Goal: Task Accomplishment & Management: Use online tool/utility

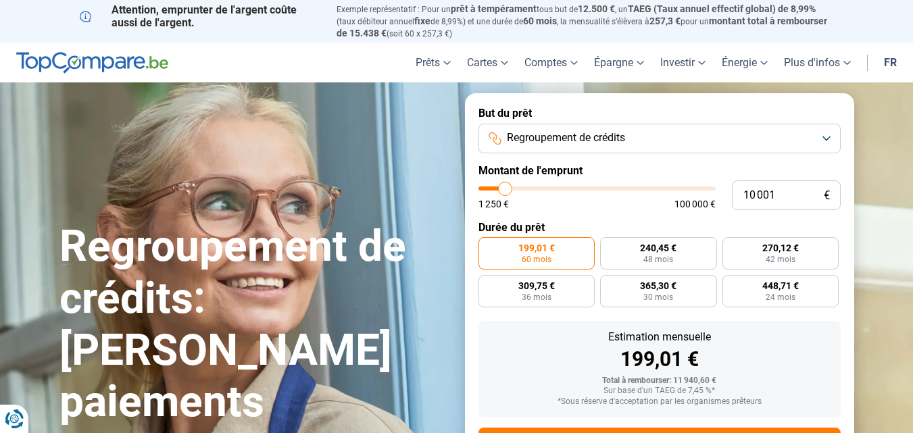
click at [828, 138] on button "Regroupement de crédits" at bounding box center [659, 139] width 362 height 30
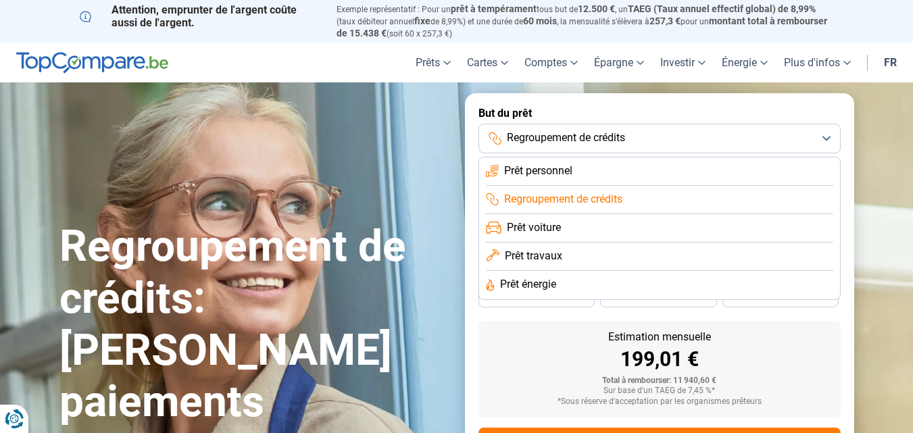
click at [638, 199] on li "Regroupement de crédits" at bounding box center [659, 200] width 347 height 28
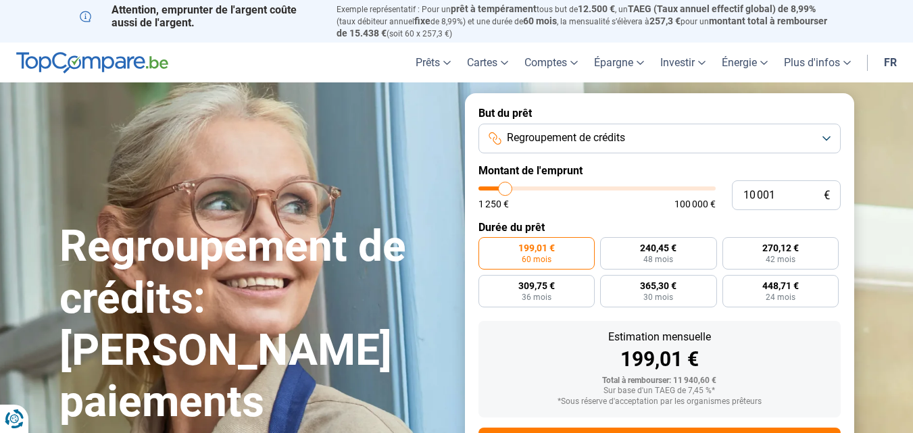
type input "10 500"
type input "10500"
type input "11 250"
type input "11250"
type input "12 000"
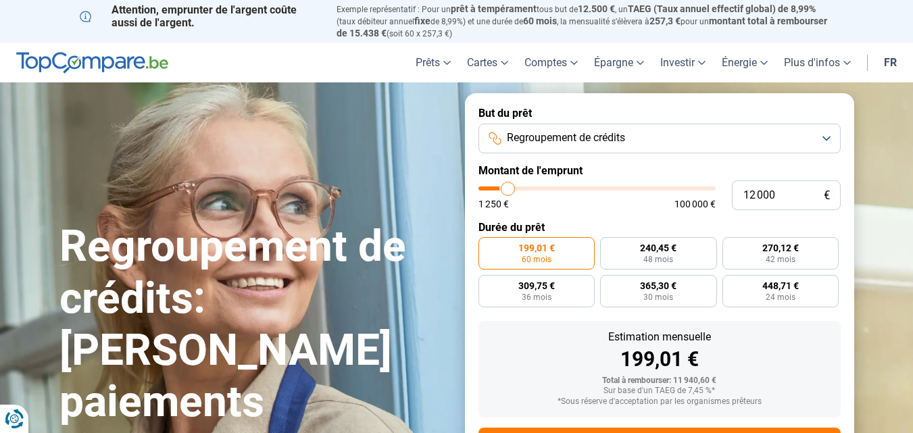
type input "12000"
type input "12 500"
type input "12500"
type input "12 750"
type input "12750"
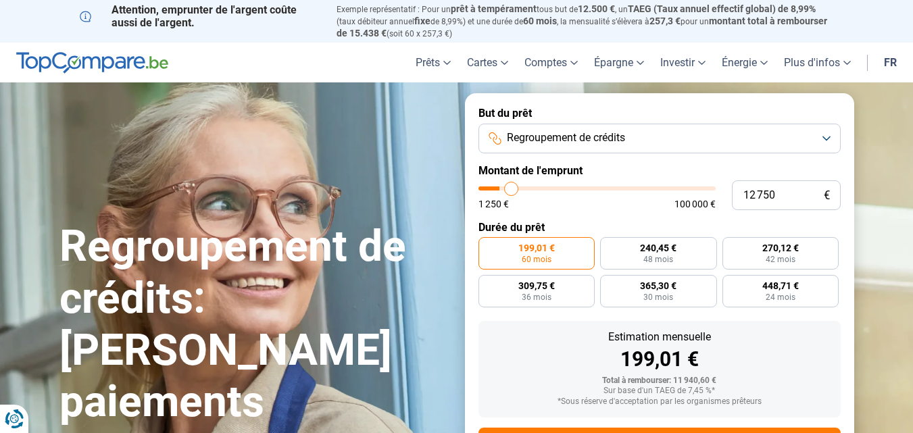
type input "13 000"
type input "13000"
type input "13 250"
type input "13250"
type input "13 500"
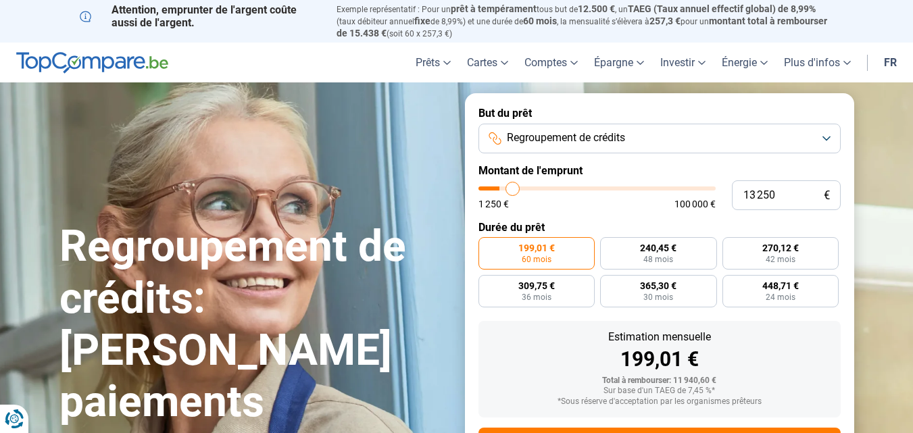
type input "13500"
type input "14 250"
type input "14250"
type input "14 500"
type input "14500"
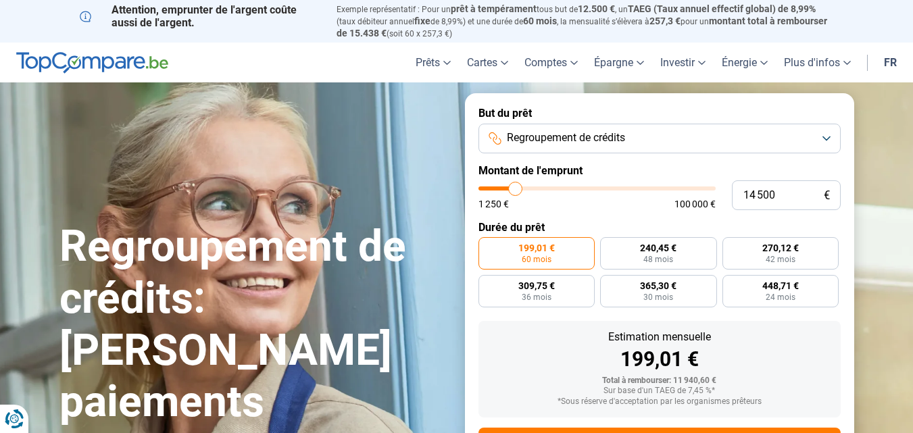
type input "14 750"
type input "14750"
type input "15 000"
type input "15000"
type input "15 500"
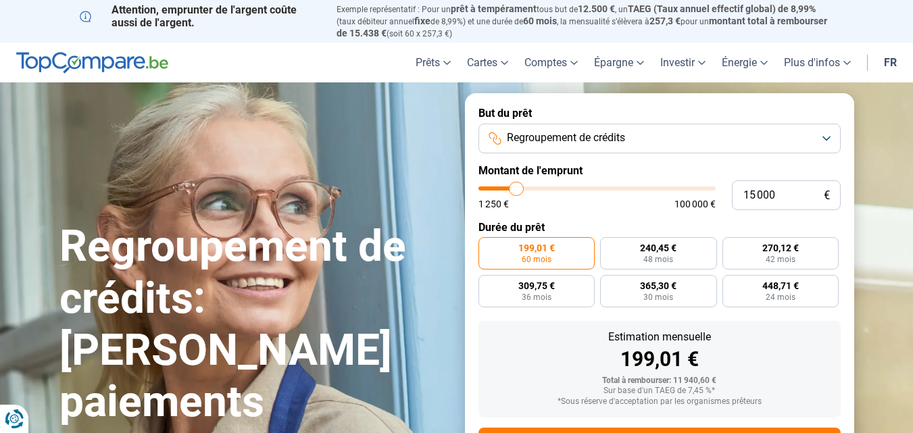
type input "15500"
type input "15 750"
type input "15750"
type input "16 000"
type input "16000"
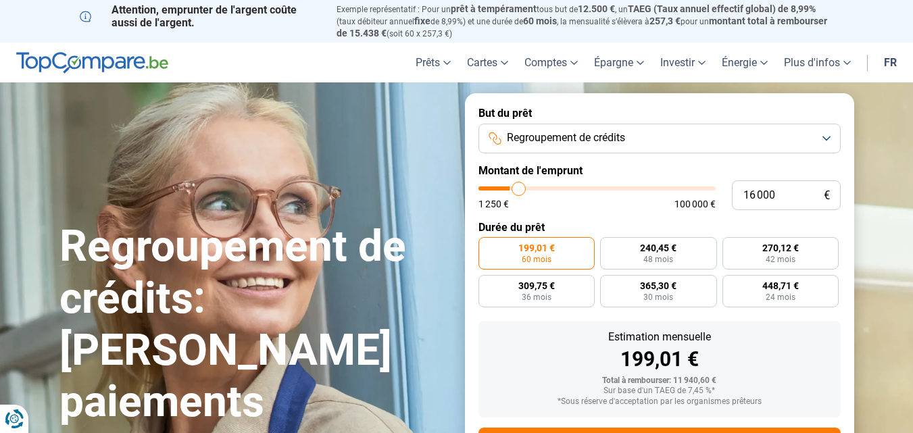
type input "16 250"
type input "16250"
type input "17 000"
type input "17000"
type input "17 250"
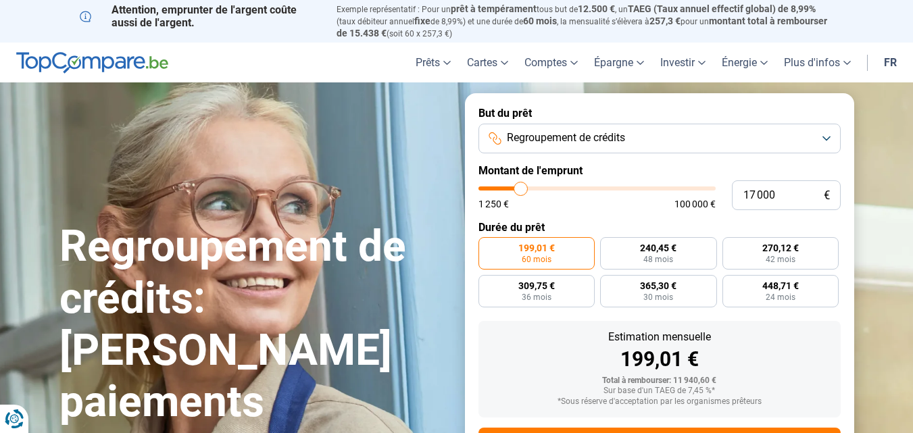
type input "17250"
type input "17 750"
type input "17750"
type input "18 000"
type input "18000"
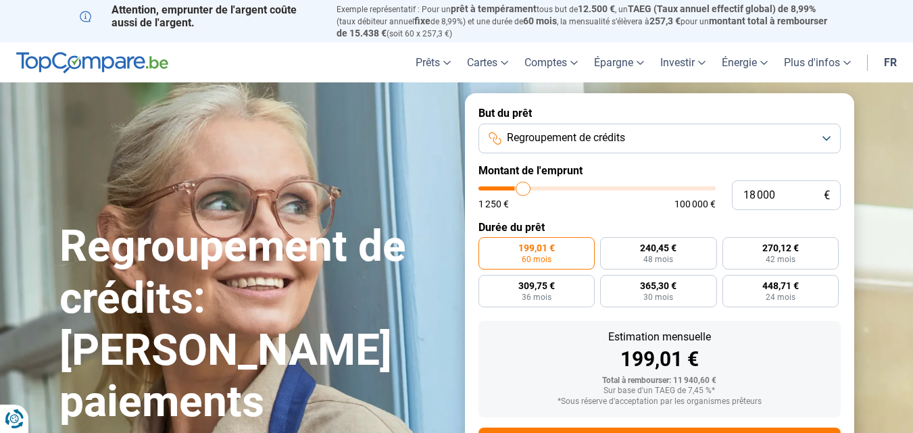
type input "18 500"
type input "18500"
type input "18 750"
type input "18750"
type input "19 000"
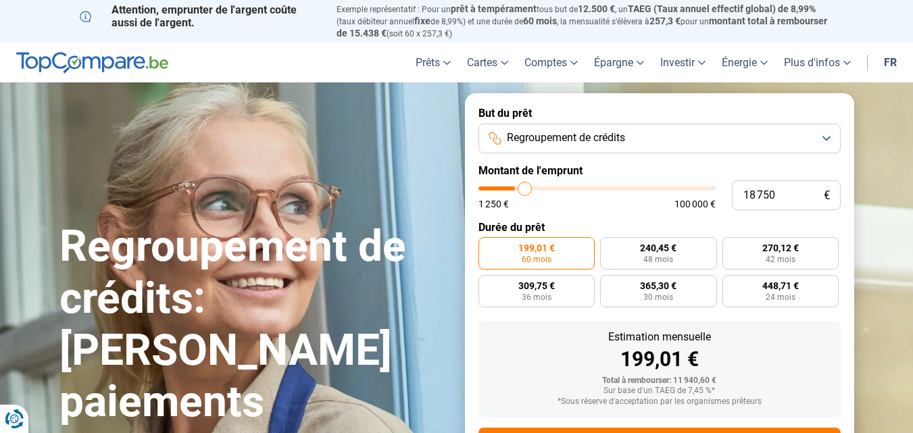
type input "19000"
type input "19 250"
type input "19250"
type input "19 750"
type input "19750"
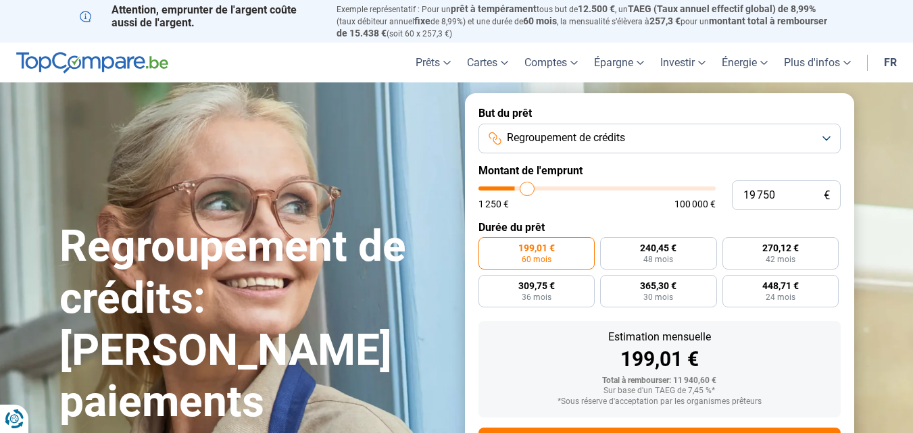
type input "20 000"
type input "20000"
type input "20 250"
type input "20250"
type input "20 500"
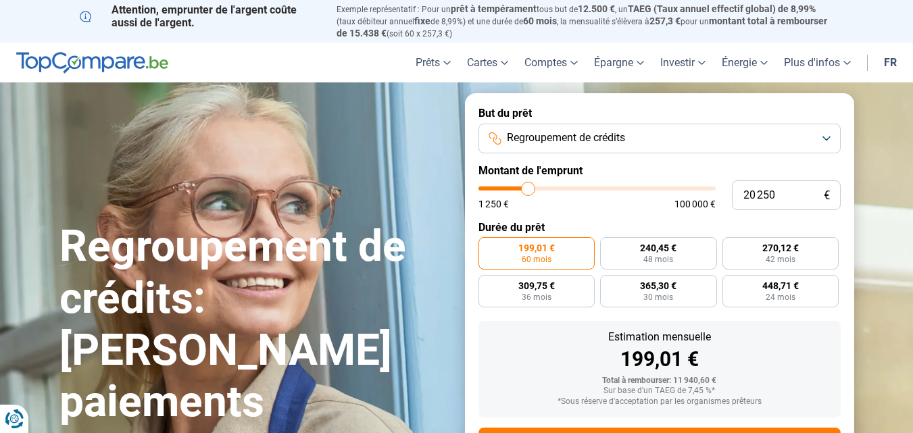
type input "20500"
type input "20 750"
type input "20750"
type input "21 500"
type input "21500"
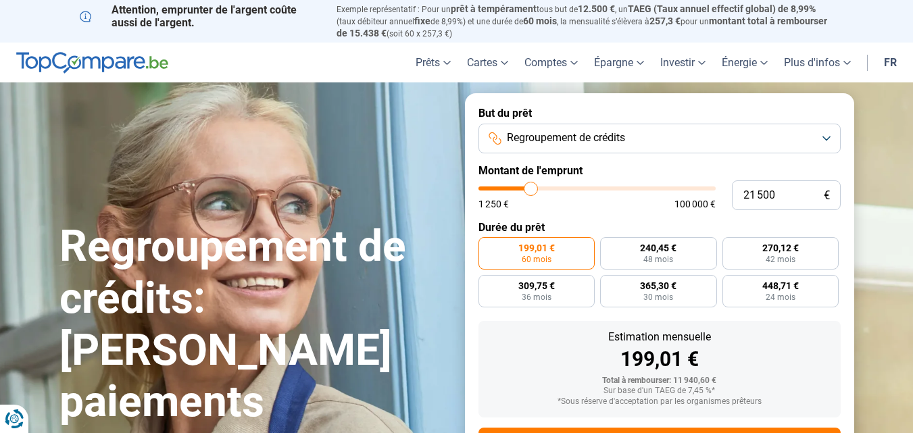
type input "21 750"
type input "21750"
type input "22 000"
type input "22000"
type input "22 250"
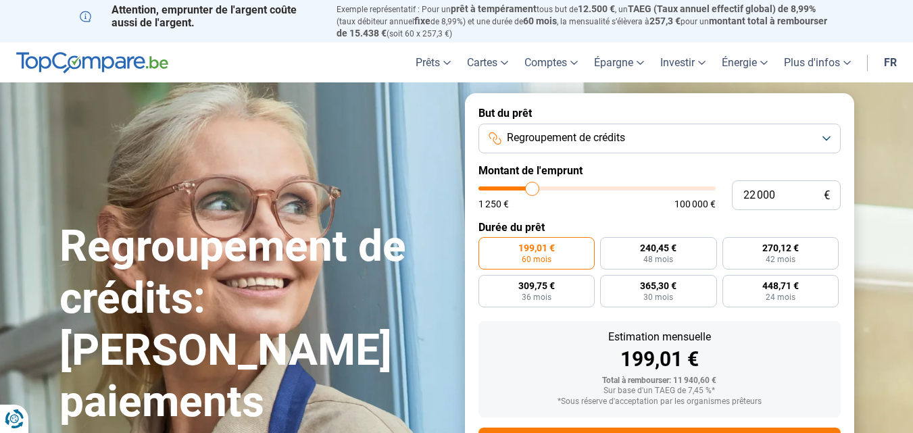
type input "22250"
type input "23 000"
type input "23000"
type input "23 250"
type input "23250"
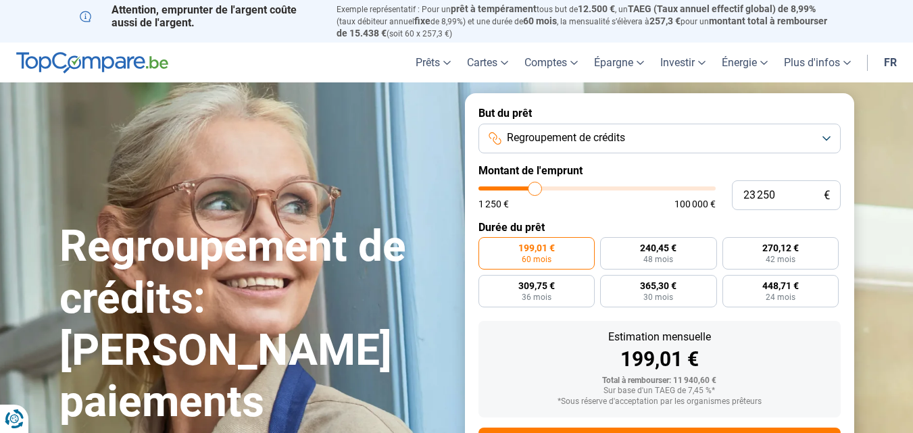
type input "23 500"
type input "23500"
type input "24 250"
type input "24250"
type input "24 500"
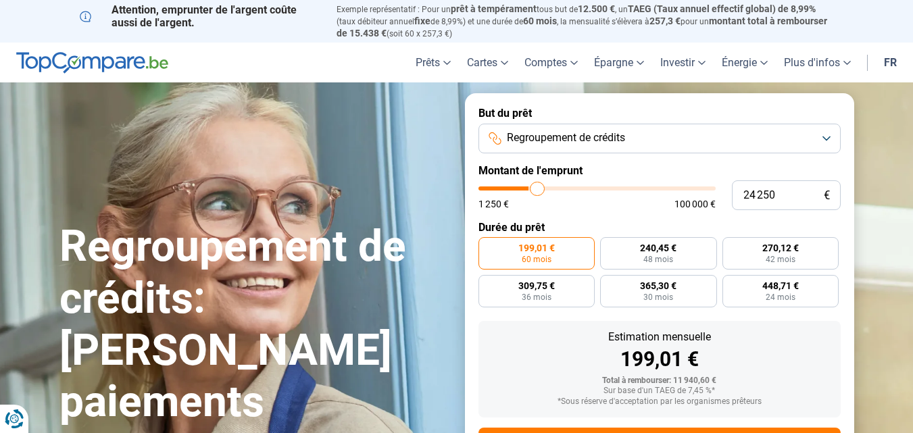
type input "24500"
type input "24 750"
type input "24750"
type input "25 250"
type input "25250"
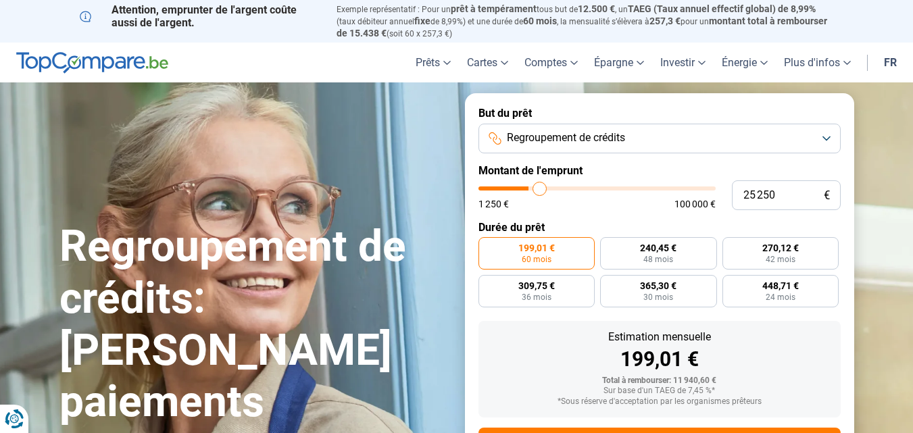
type input "25 750"
type input "25750"
type input "26 000"
type input "26000"
type input "26 250"
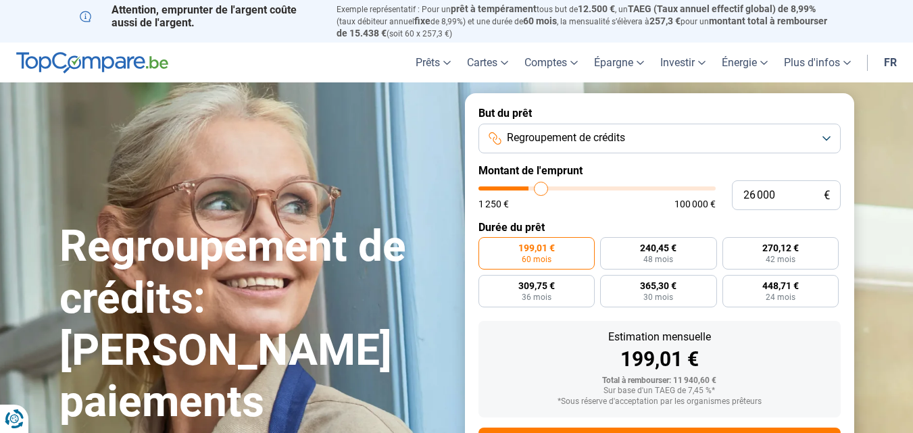
type input "26250"
type input "26 500"
type input "26500"
type input "26 750"
type input "26750"
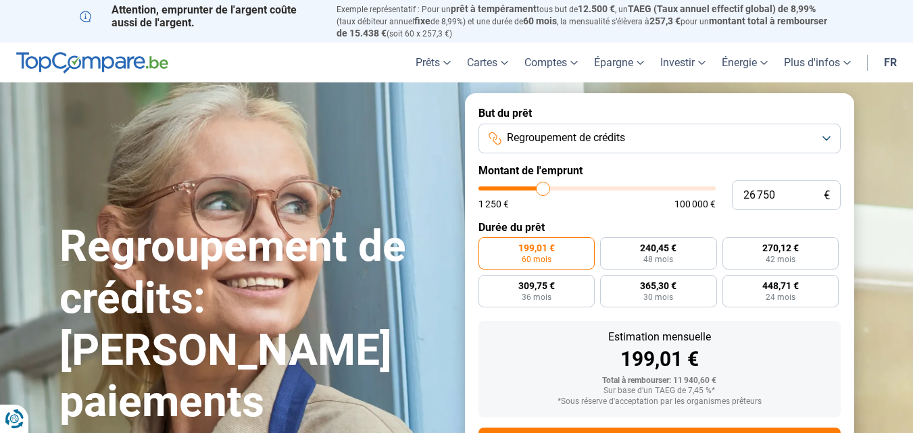
type input "26 500"
type input "26500"
type input "21 750"
type input "21750"
type input "20 000"
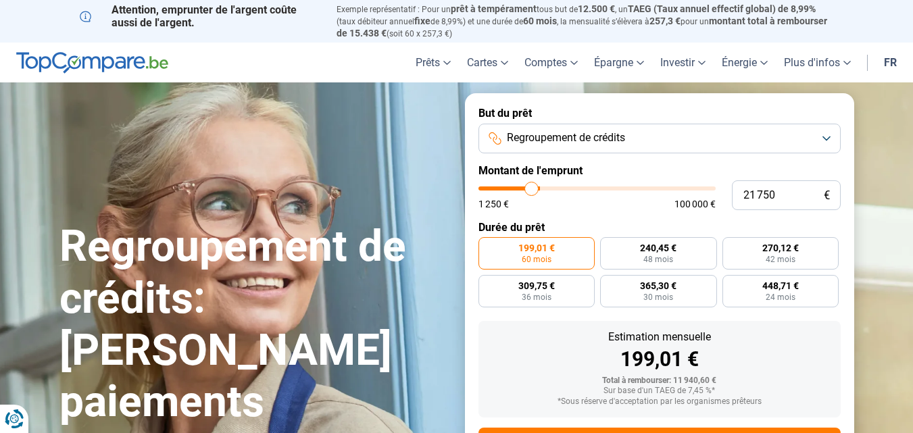
type input "20000"
type input "17 750"
type input "17750"
type input "14 500"
type input "14500"
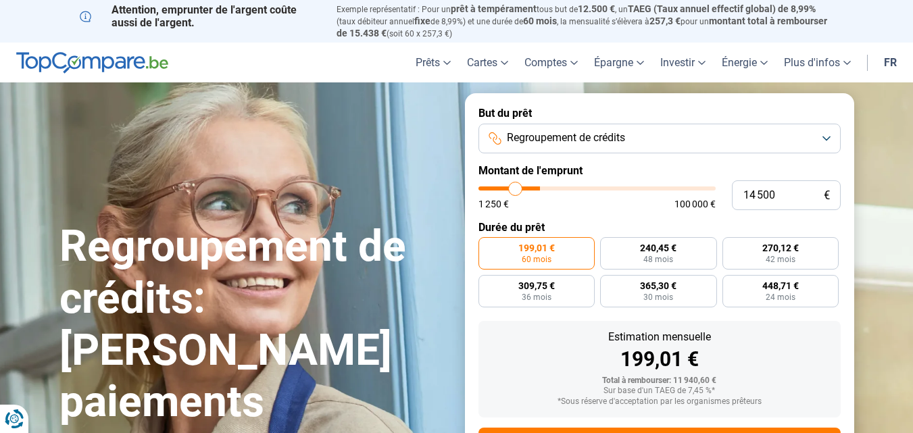
type input "13 500"
type input "13500"
type input "13 000"
type input "13000"
type input "12 000"
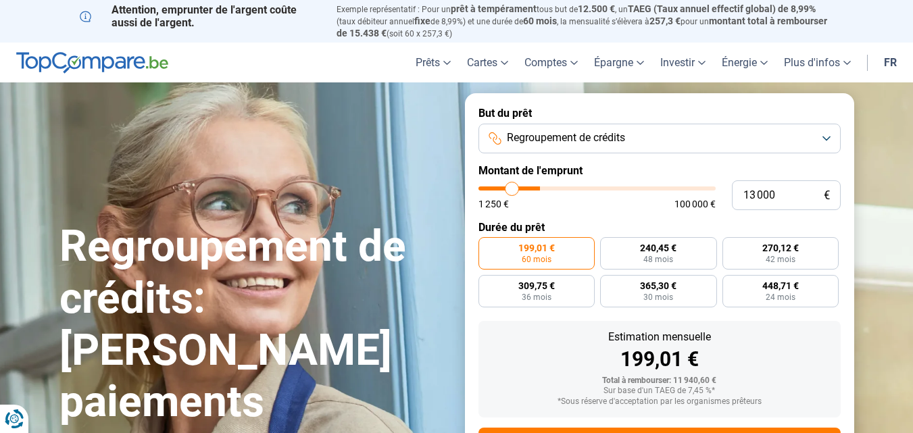
type input "12000"
type input "12 500"
type input "12500"
type input "12 750"
type input "12750"
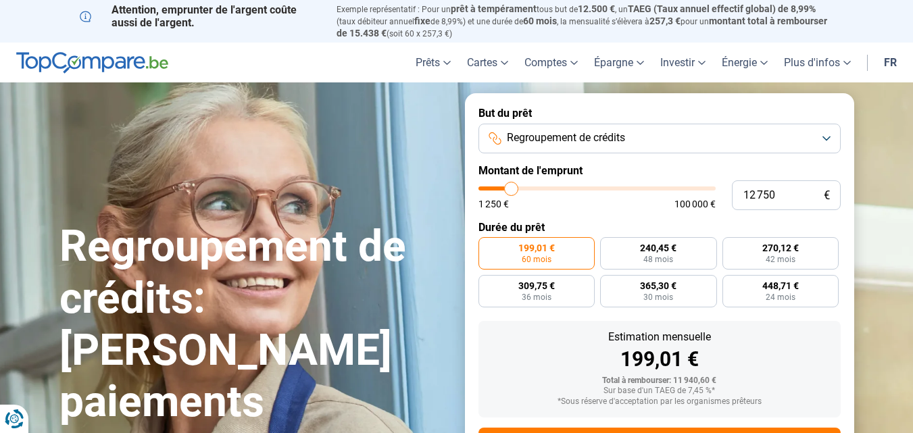
type input "13 000"
type input "13000"
type input "13 250"
type input "13250"
type input "13 500"
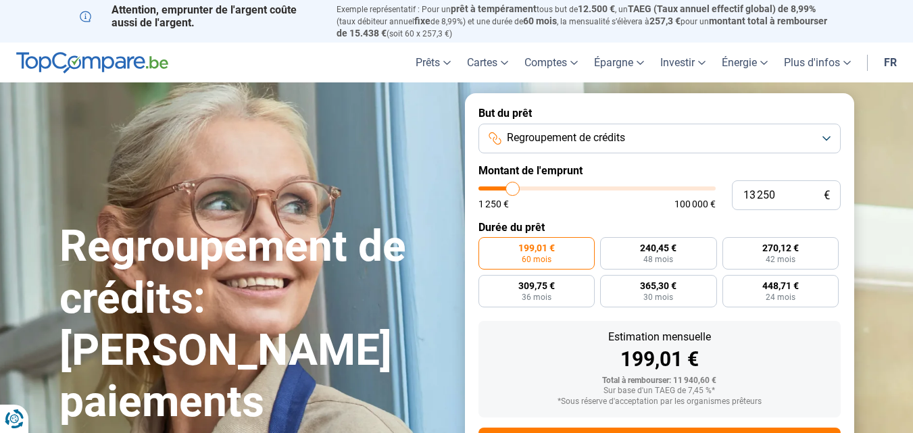
type input "13500"
type input "14 000"
type input "14000"
type input "14 250"
type input "14250"
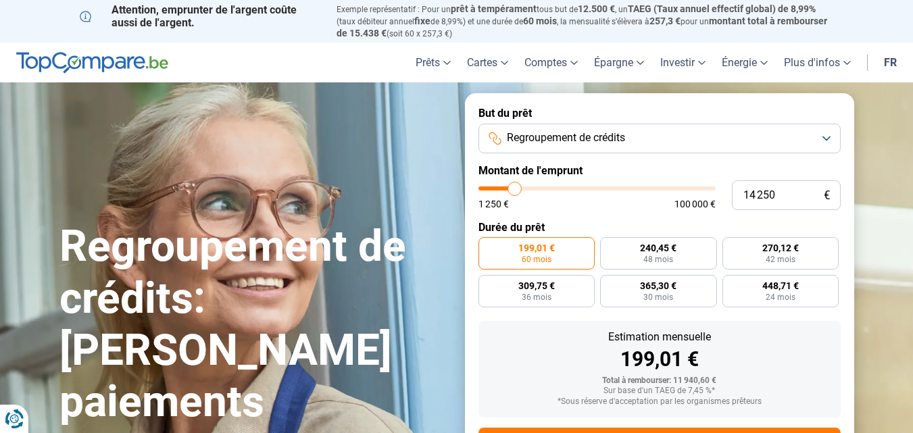
type input "14 500"
type input "14500"
type input "14 750"
type input "14750"
type input "15 000"
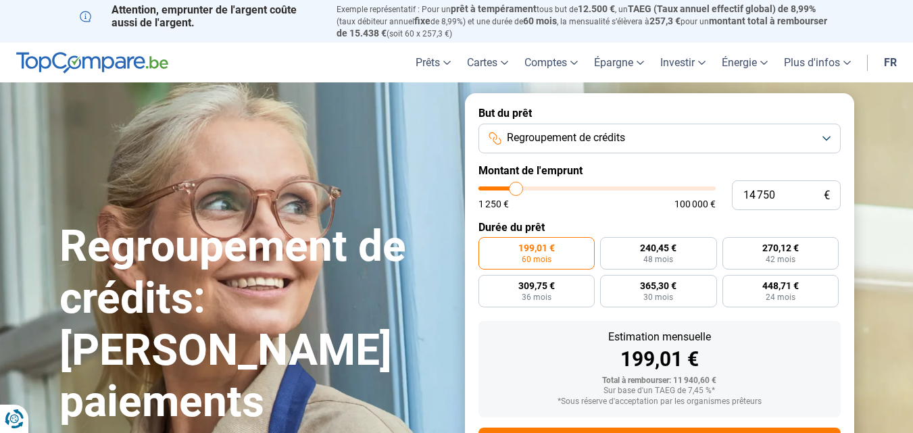
type input "15000"
type input "15 500"
type input "15500"
type input "15 750"
type input "15750"
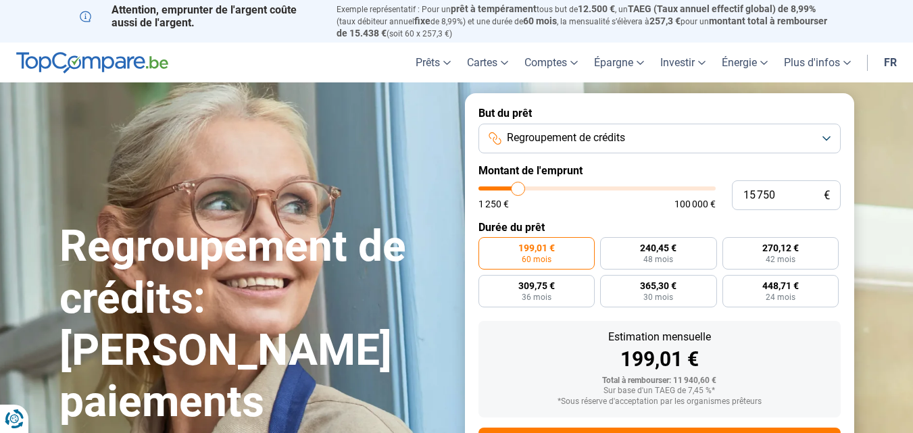
type input "16 000"
type input "16000"
type input "16 250"
type input "16250"
type input "16 500"
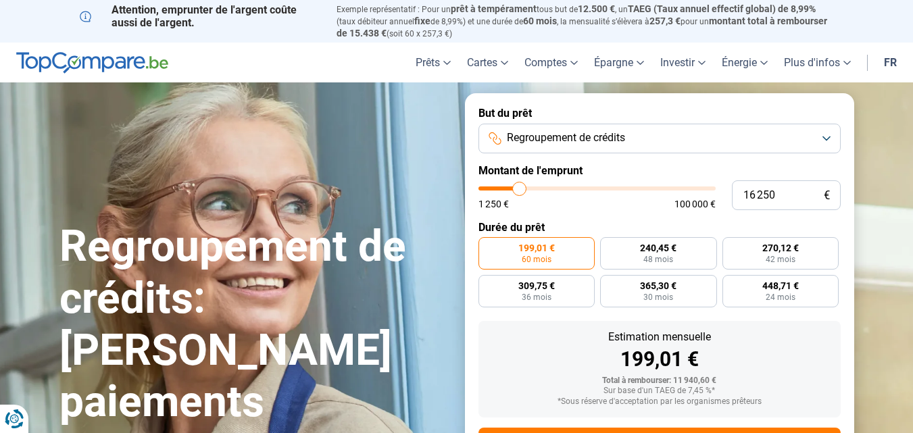
type input "16500"
type input "17 000"
type input "17000"
type input "17 250"
type input "17250"
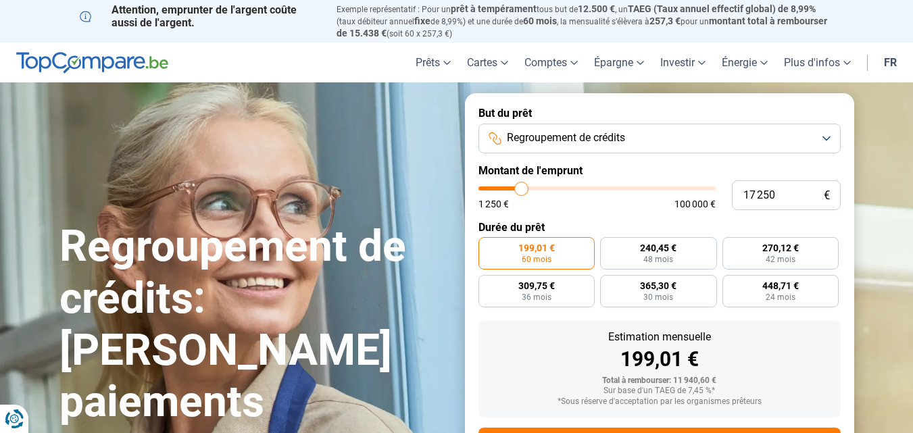
type input "17 500"
type input "17500"
type input "17 250"
type input "17250"
type input "17 000"
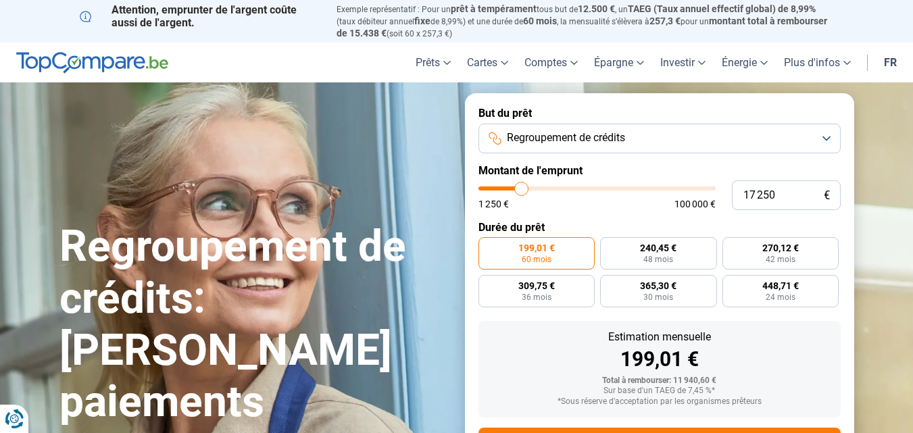
type input "17000"
type input "16 500"
type input "16500"
type input "16 250"
type input "16250"
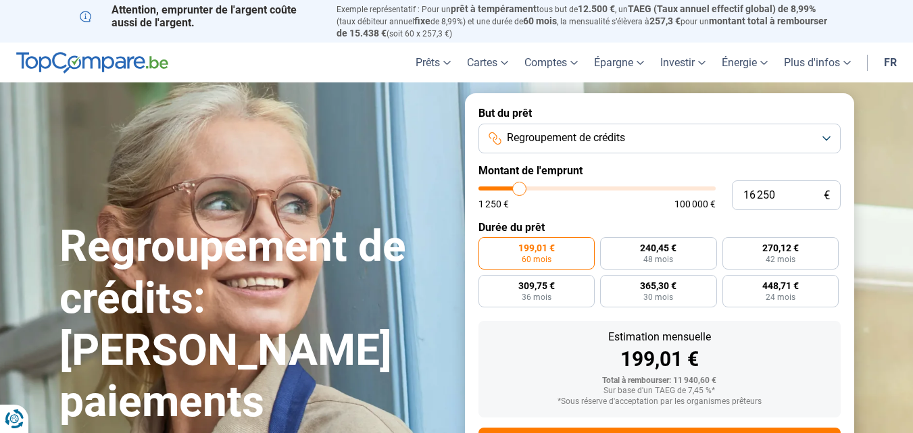
type input "16 000"
type input "16000"
type input "16 250"
type input "16250"
type input "16 500"
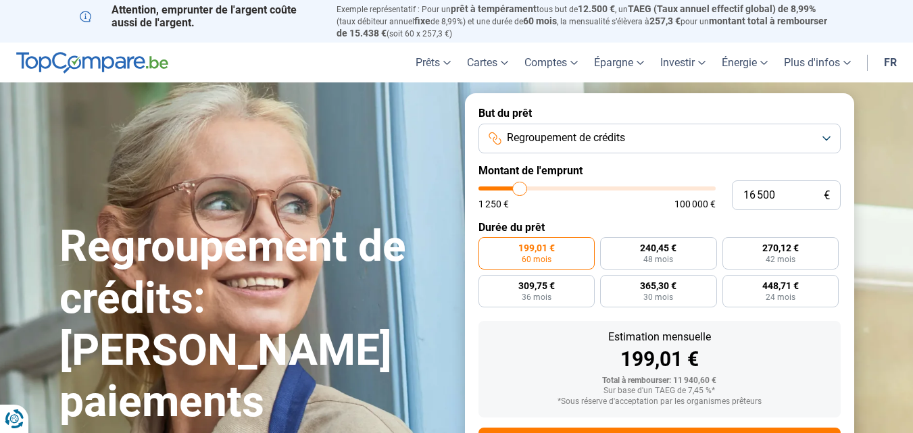
drag, startPoint x: 506, startPoint y: 188, endPoint x: 520, endPoint y: 191, distance: 14.4
type input "16500"
click at [520, 191] on input "range" at bounding box center [596, 189] width 237 height 4
radio input "false"
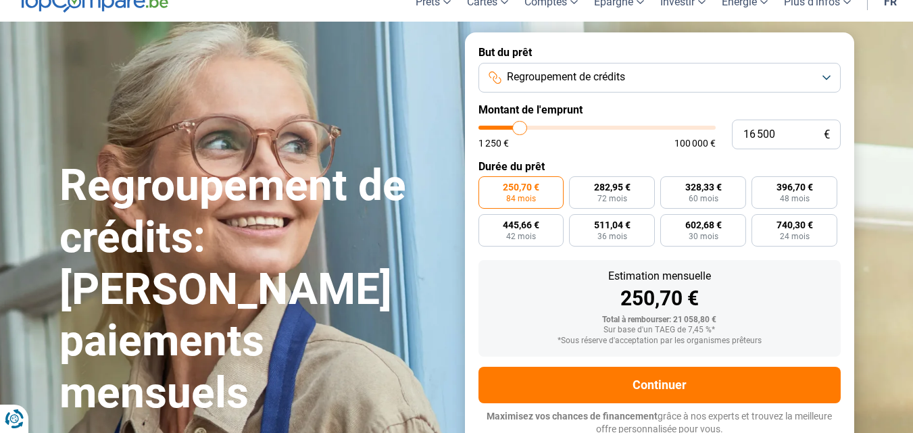
scroll to position [63, 0]
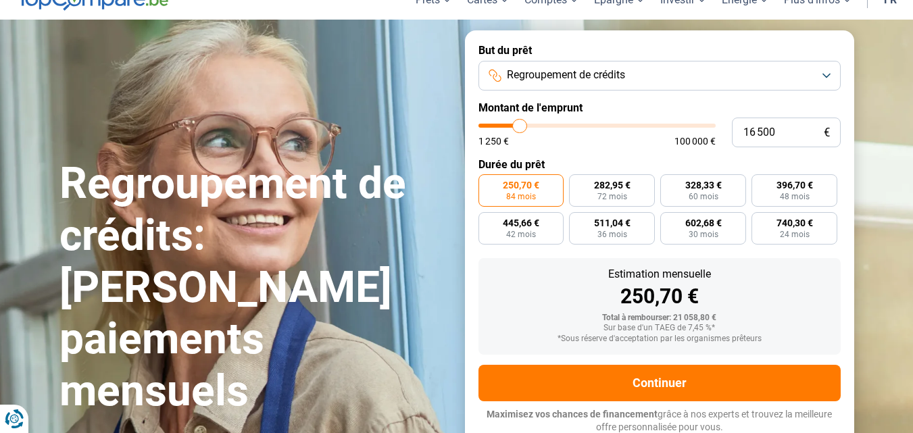
type input "16 000"
type input "16000"
type input "16 250"
type input "16250"
type input "16 500"
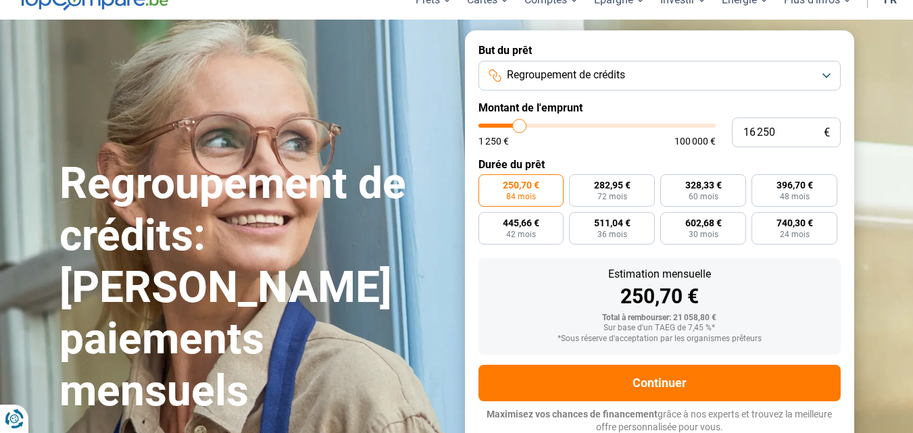
type input "16500"
type input "17 000"
type input "17000"
click at [521, 128] on input "range" at bounding box center [596, 126] width 237 height 4
